Goal: Book appointment/travel/reservation

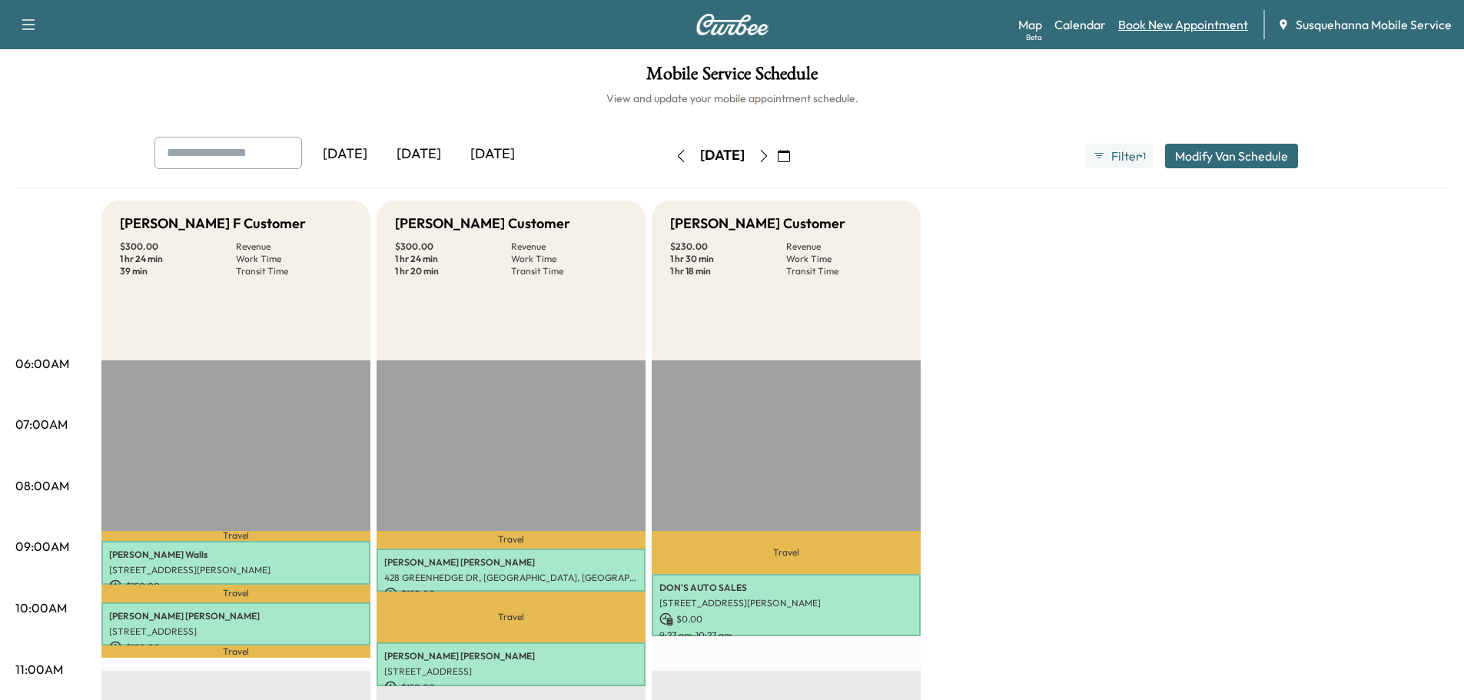
click at [1187, 22] on link "Book New Appointment" at bounding box center [1183, 24] width 130 height 18
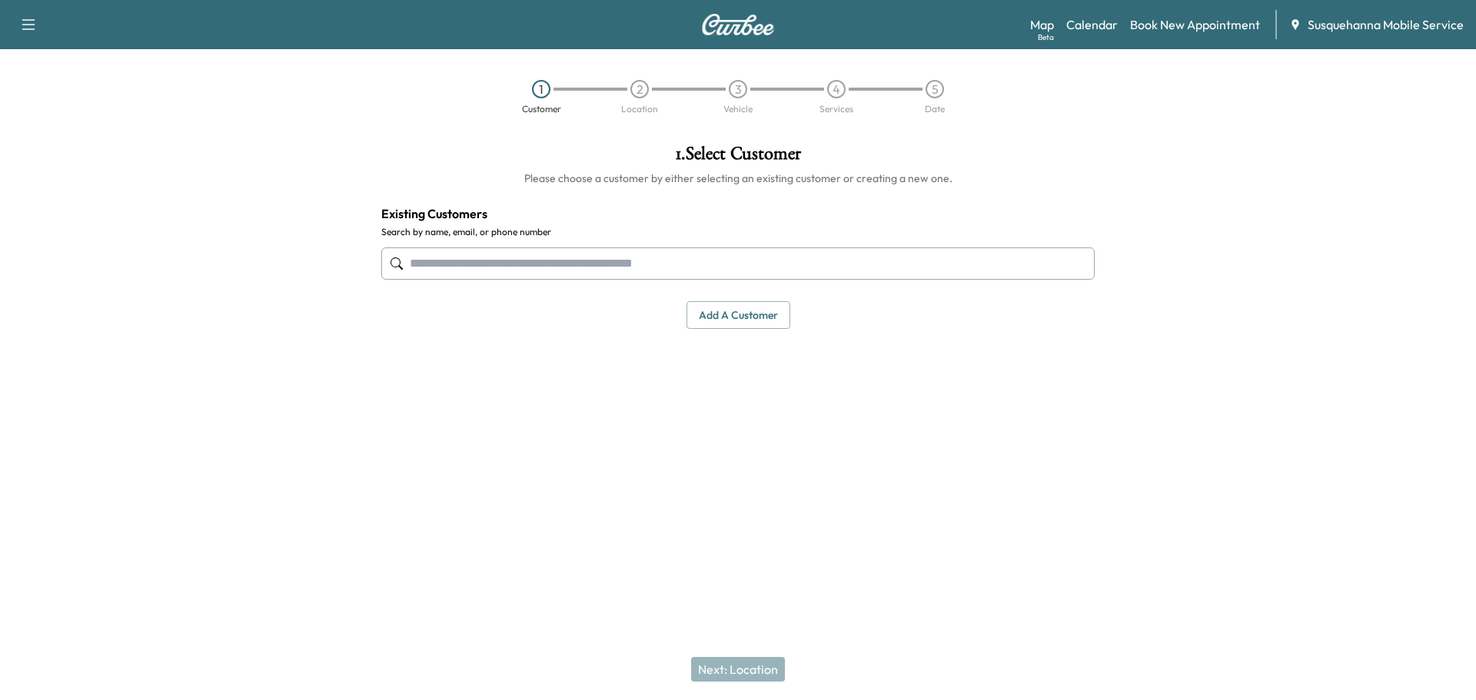
click at [687, 271] on input "text" at bounding box center [737, 263] width 713 height 32
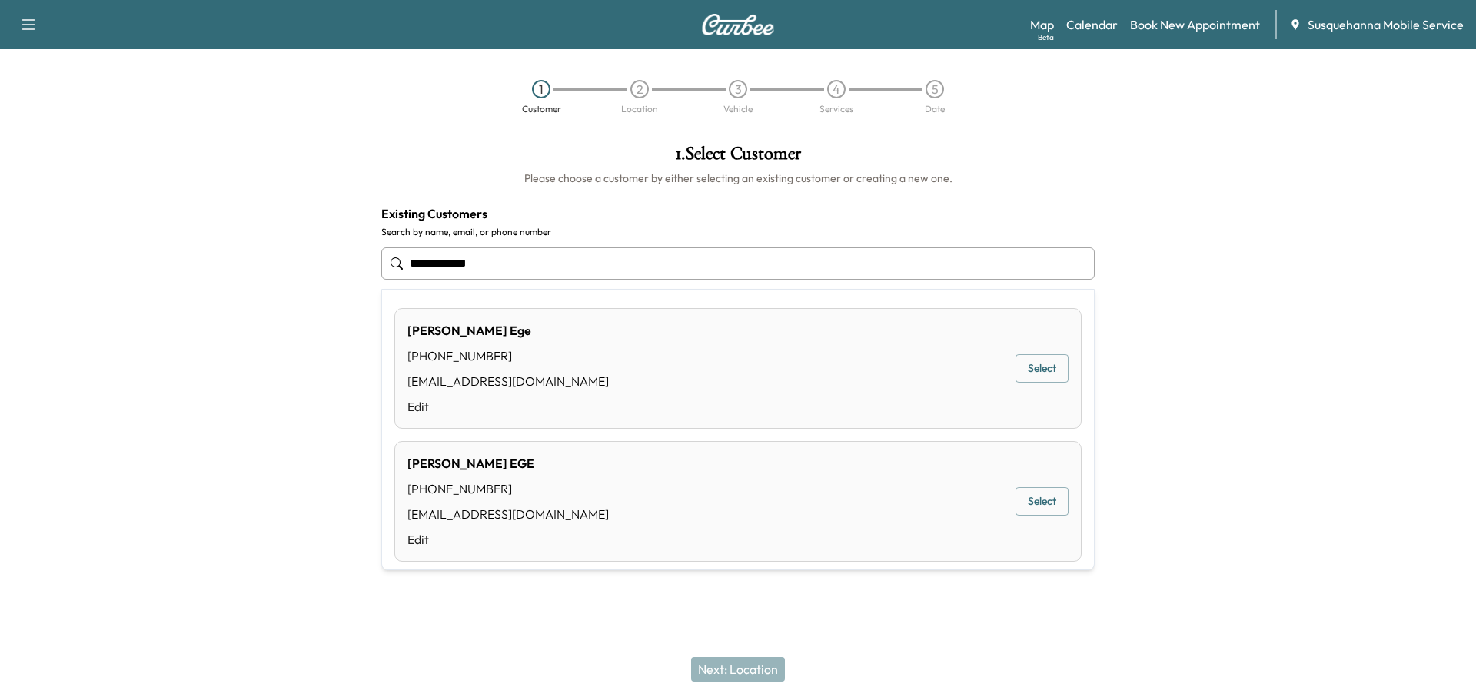
click at [1035, 503] on button "Select" at bounding box center [1041, 501] width 53 height 28
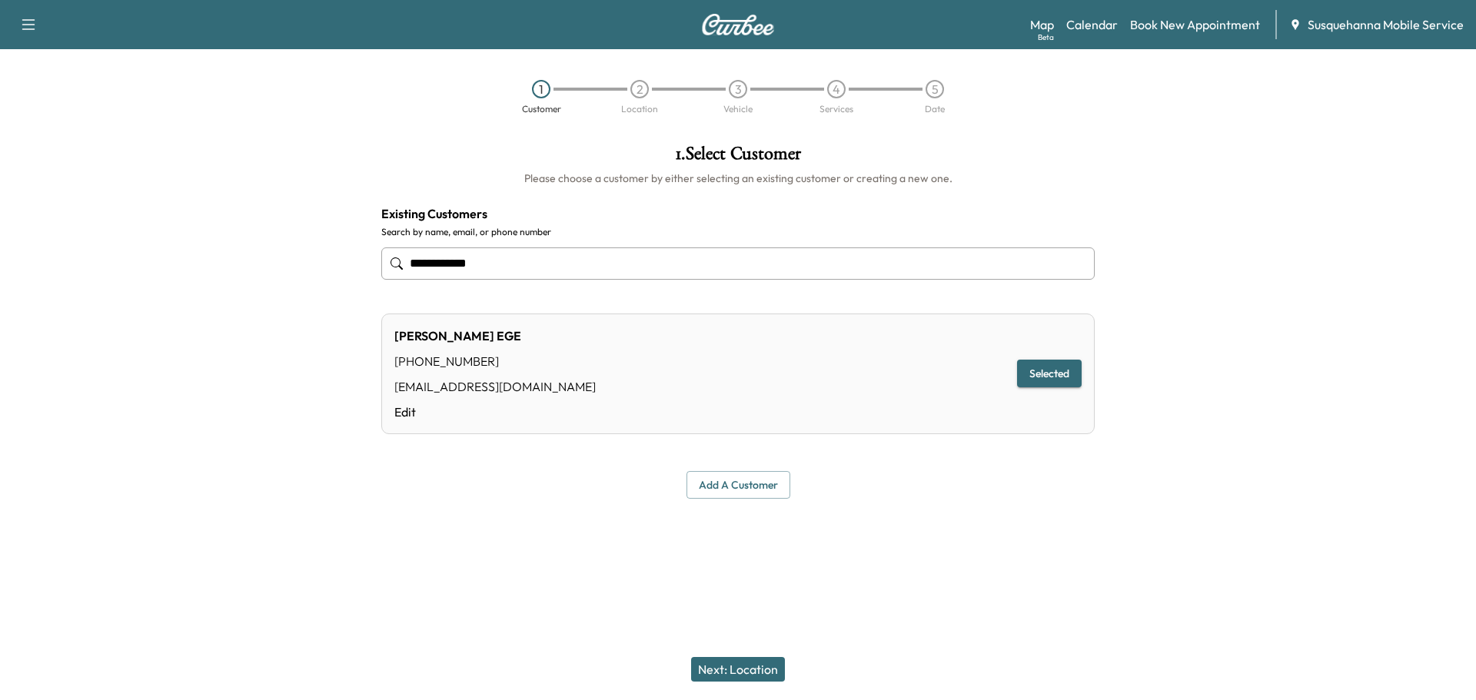
type input "**********"
click at [745, 665] on button "Next: Location" at bounding box center [738, 669] width 94 height 25
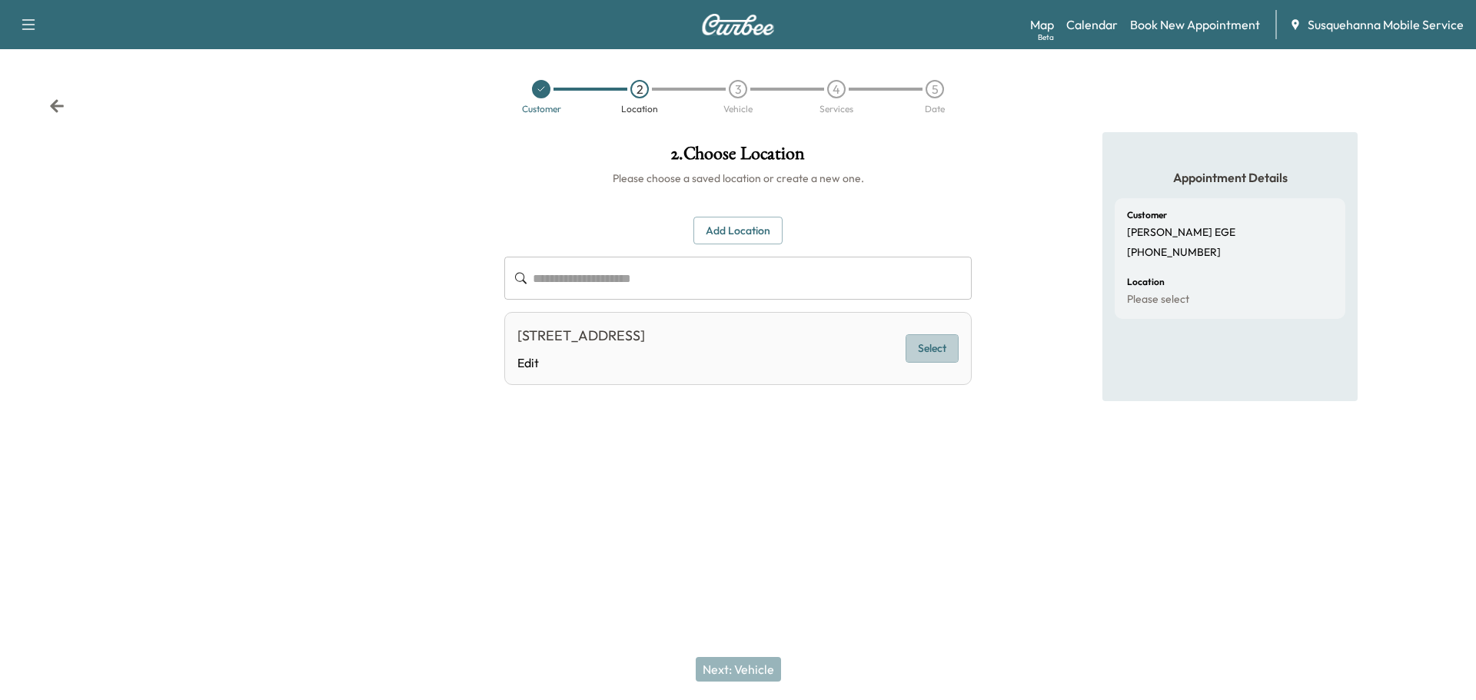
click at [940, 346] on button "Select" at bounding box center [931, 348] width 53 height 28
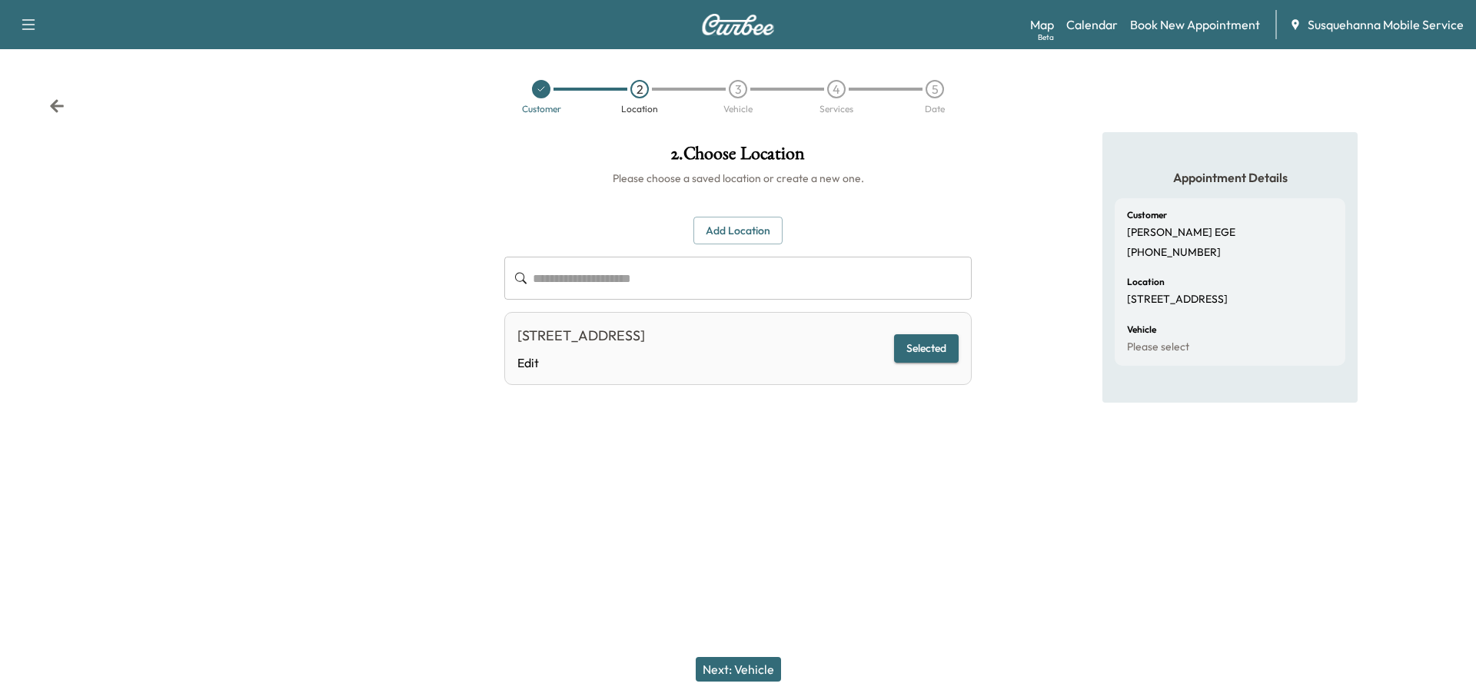
click at [767, 667] on button "Next: Vehicle" at bounding box center [738, 669] width 85 height 25
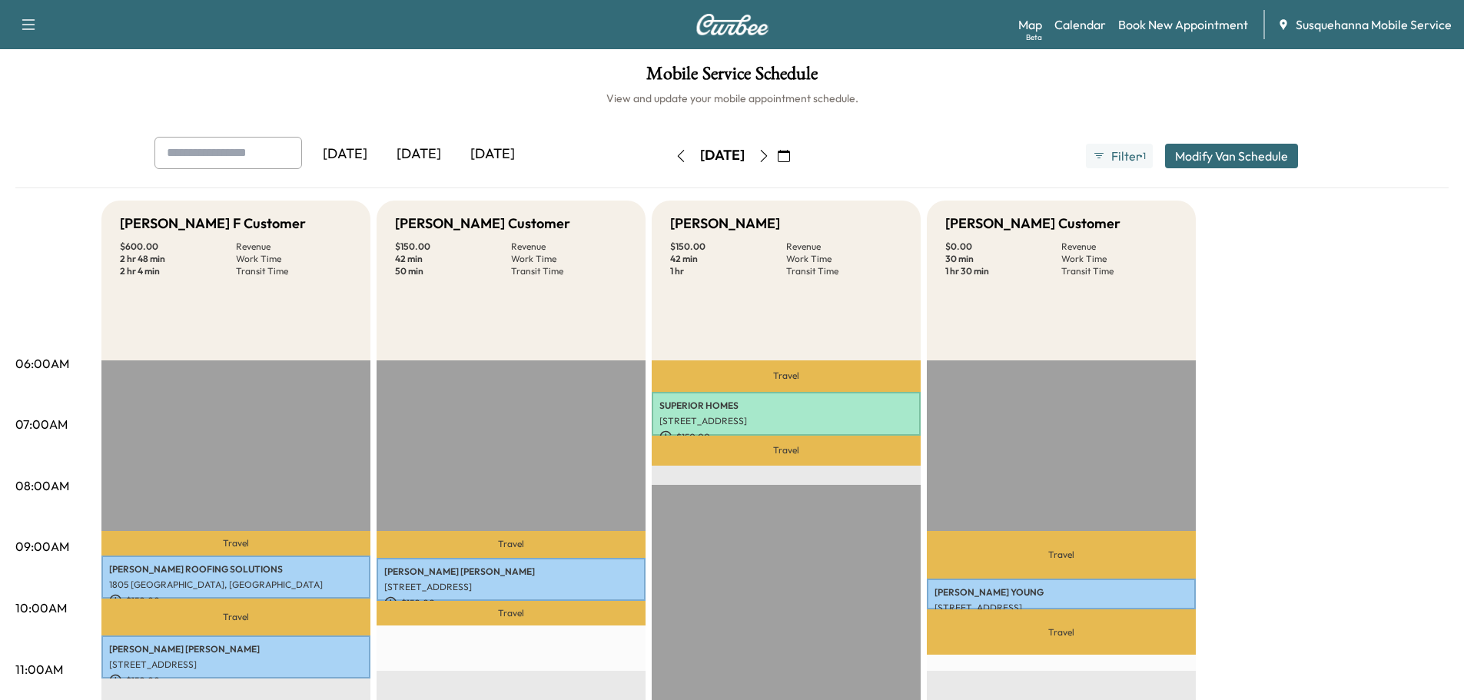
click at [770, 156] on icon "button" at bounding box center [764, 156] width 12 height 12
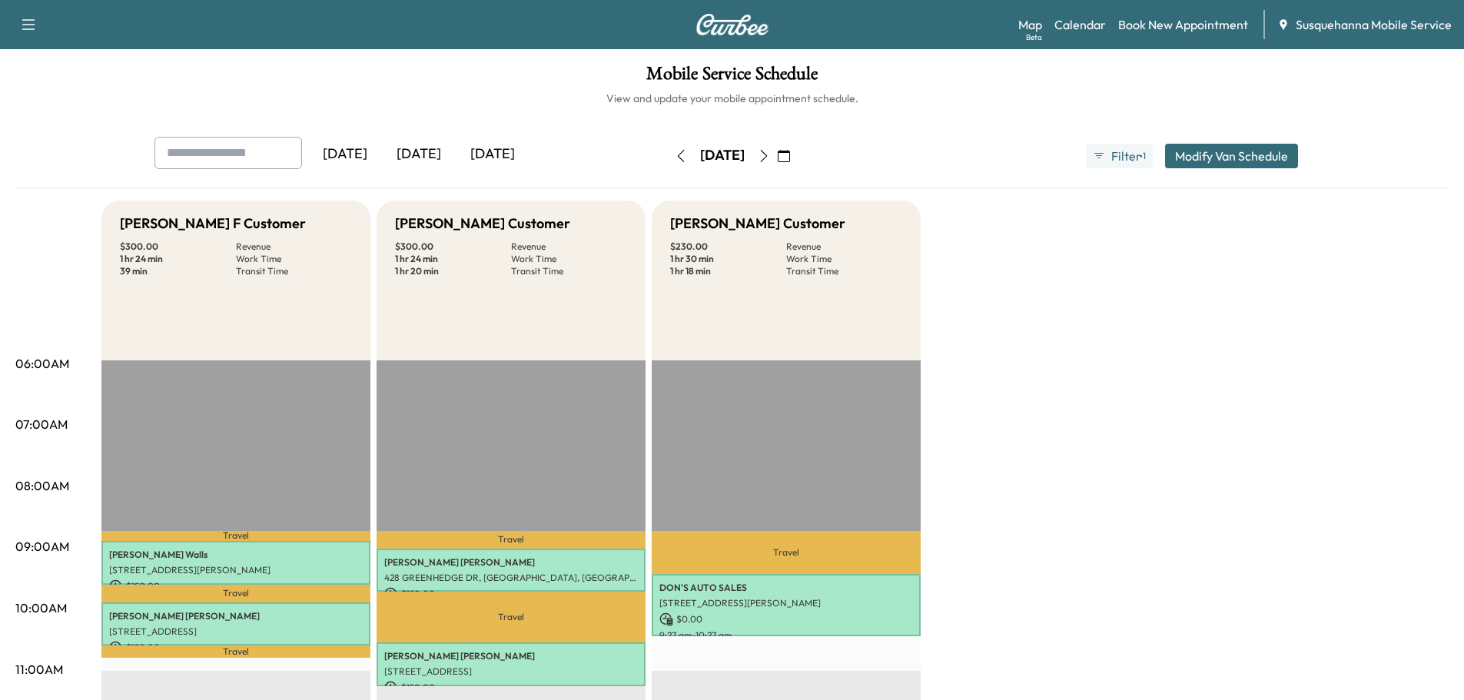
click at [770, 156] on icon "button" at bounding box center [764, 156] width 12 height 12
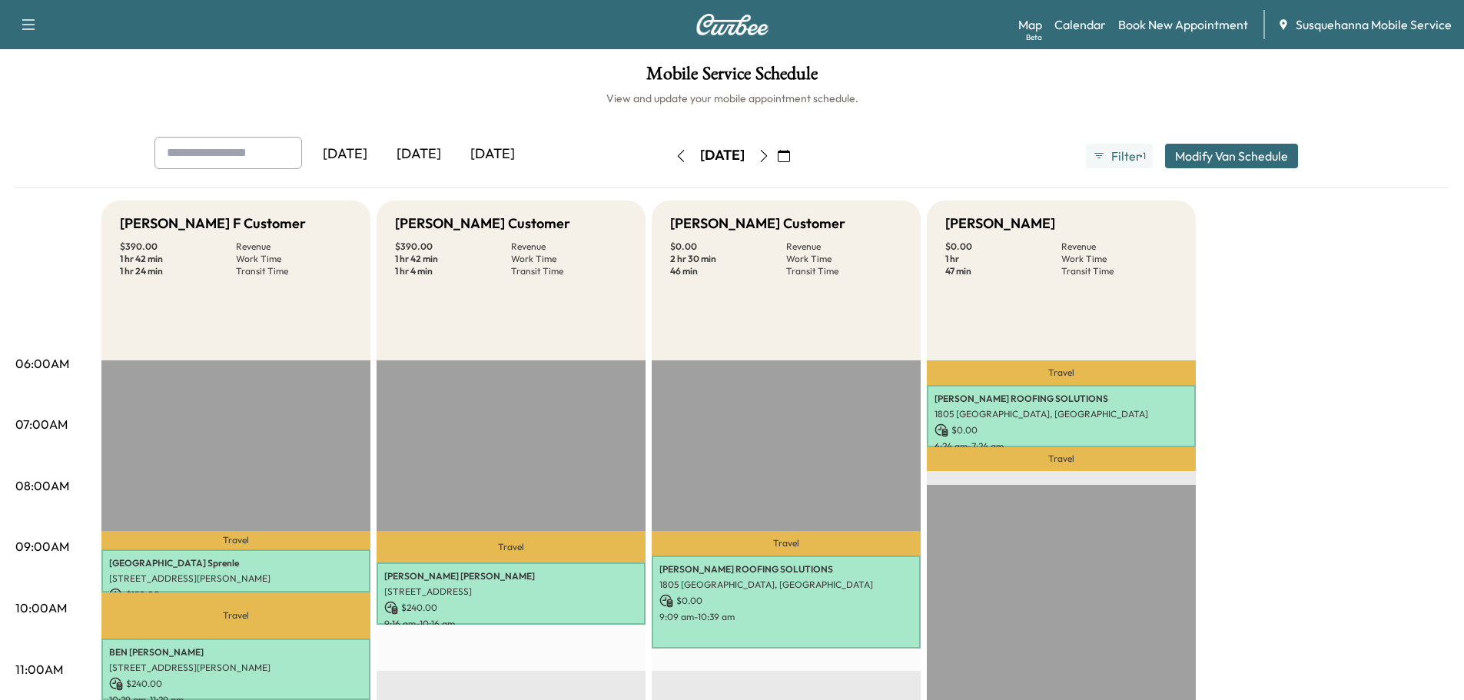
click at [675, 154] on icon "button" at bounding box center [681, 156] width 12 height 12
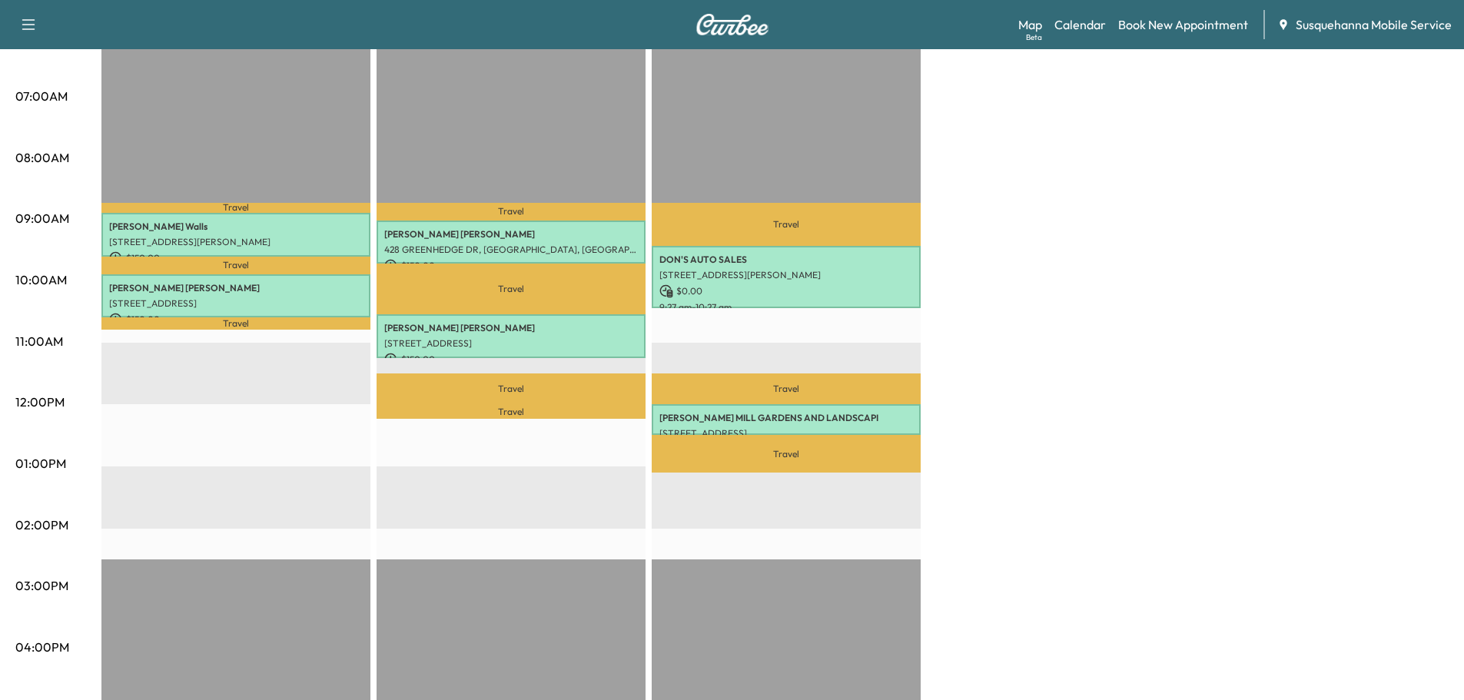
scroll to position [410, 0]
